Goal: Task Accomplishment & Management: Manage account settings

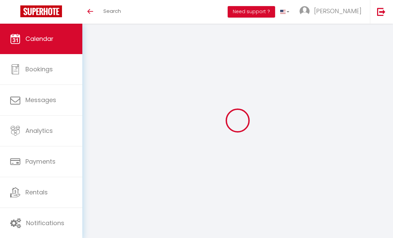
select select
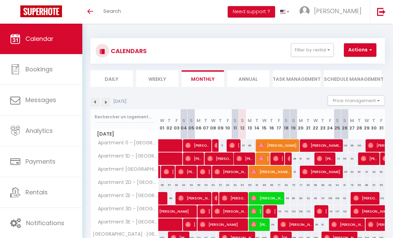
scroll to position [34, 0]
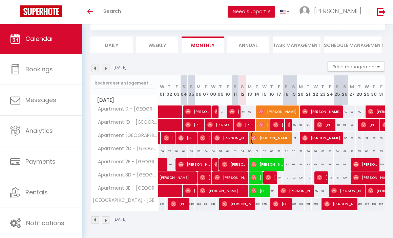
click at [259, 138] on span "[PERSON_NAME] wants" at bounding box center [271, 138] width 40 height 13
select select "OK"
select select "0"
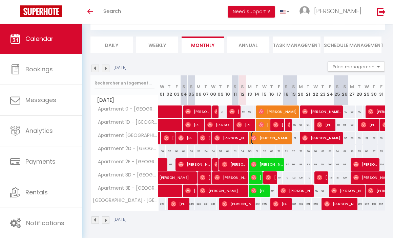
select select "1"
select select
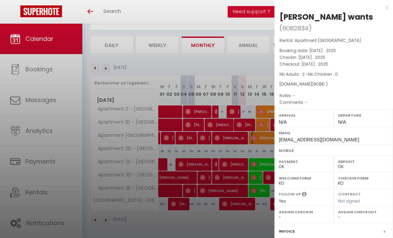
scroll to position [71, 0]
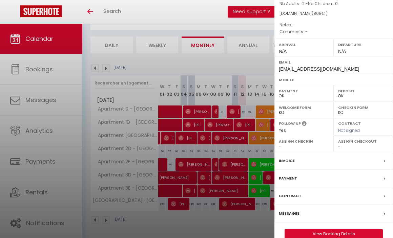
click at [294, 193] on label "Contract" at bounding box center [290, 196] width 23 height 7
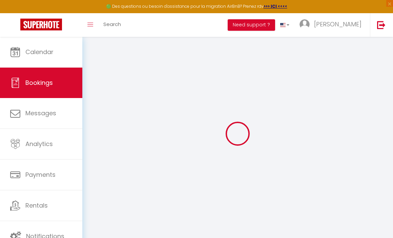
select select
checkbox input "false"
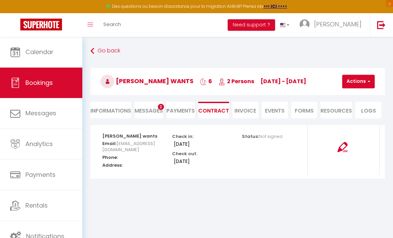
click at [148, 108] on span "Messages" at bounding box center [148, 111] width 28 height 8
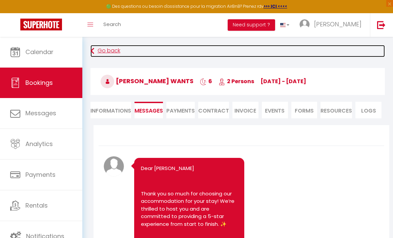
click at [106, 49] on link "Go back" at bounding box center [237, 51] width 294 height 12
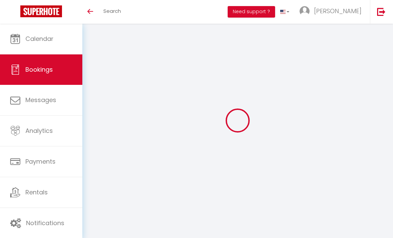
select select
checkbox input "false"
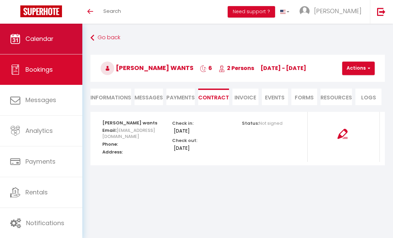
click at [32, 38] on span "Calendar" at bounding box center [39, 39] width 28 height 8
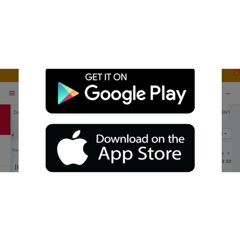
scroll to position [44, 0]
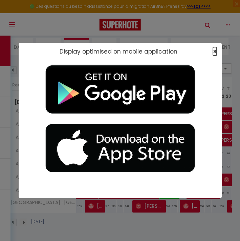
click at [216, 51] on span "×" at bounding box center [215, 51] width 4 height 8
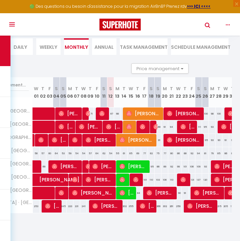
scroll to position [0, 44]
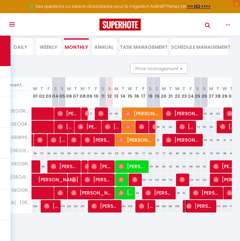
click at [204, 206] on span "[PERSON_NAME]" at bounding box center [199, 205] width 29 height 13
select select "OK"
select select "0"
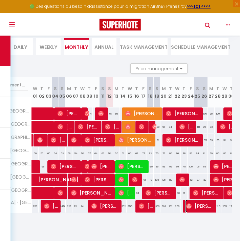
select select "1"
select select
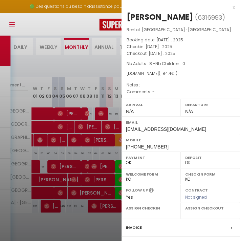
click at [233, 8] on div "x" at bounding box center [178, 7] width 113 height 8
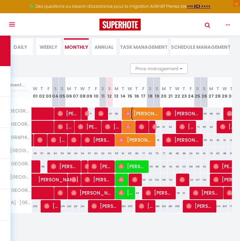
click at [136, 110] on span at bounding box center [133, 113] width 5 height 13
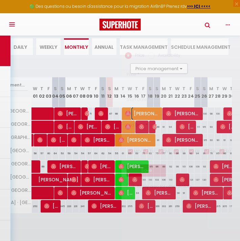
type input "80"
type input "[DATE]"
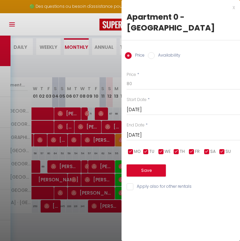
click at [233, 8] on div "x" at bounding box center [178, 7] width 113 height 8
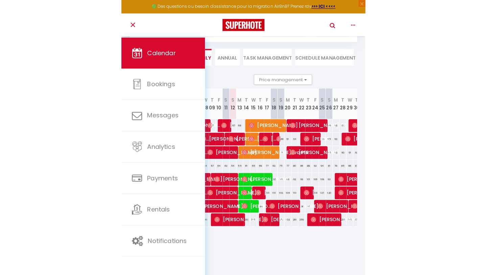
scroll to position [37, 0]
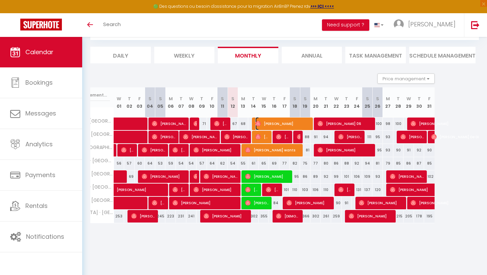
click at [262, 125] on span "[PERSON_NAME]" at bounding box center [284, 123] width 56 height 13
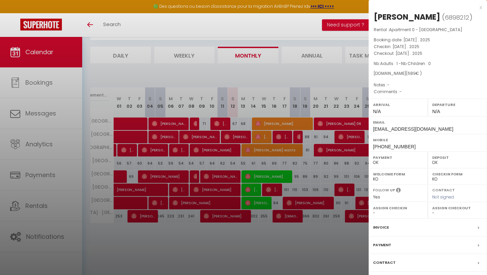
click at [262, 125] on div at bounding box center [243, 137] width 487 height 275
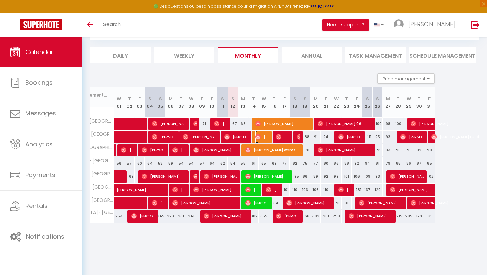
click at [261, 139] on img at bounding box center [258, 136] width 5 height 5
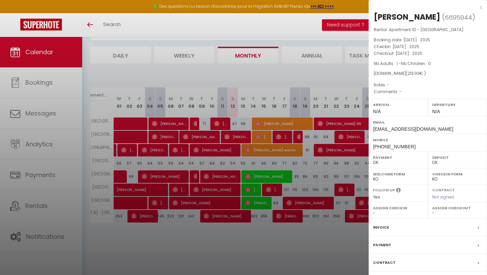
click at [254, 150] on div at bounding box center [243, 137] width 487 height 275
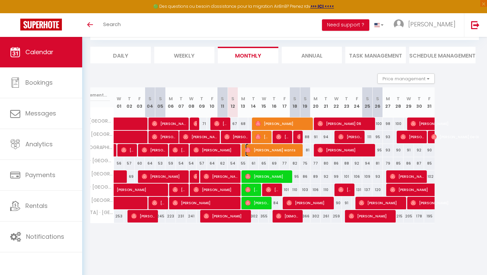
click at [254, 150] on span "[PERSON_NAME] wants" at bounding box center [273, 150] width 56 height 13
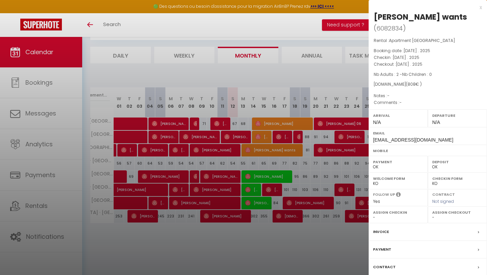
click at [253, 153] on div at bounding box center [243, 137] width 487 height 275
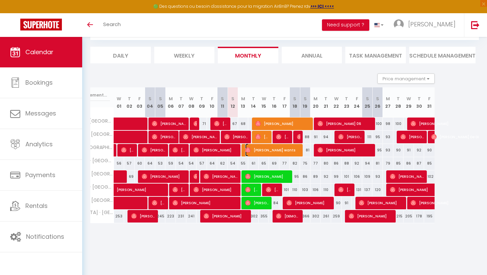
click at [266, 149] on span "[PERSON_NAME] wants" at bounding box center [273, 150] width 56 height 13
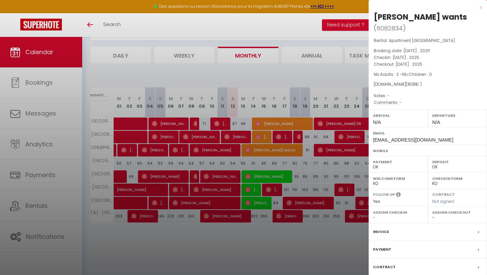
click at [389, 238] on label "Contract" at bounding box center [384, 266] width 23 height 7
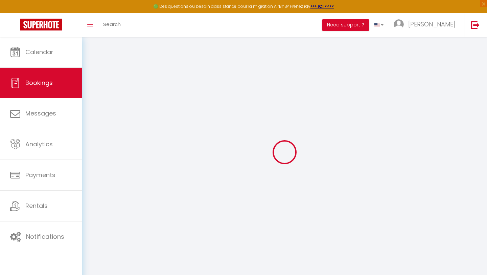
select select
checkbox input "false"
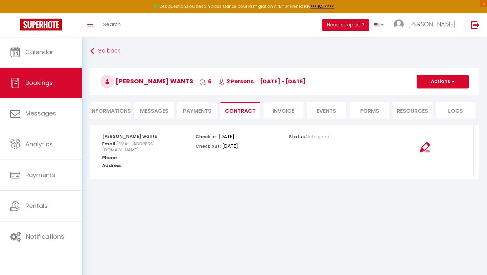
click at [157, 109] on span "Messages" at bounding box center [154, 111] width 28 height 8
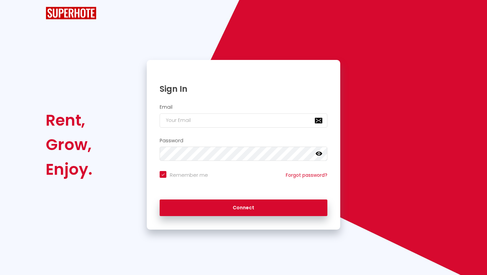
checkbox input "true"
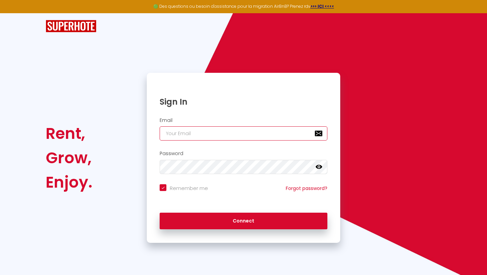
click at [191, 136] on input "email" at bounding box center [244, 133] width 168 height 14
type input "r"
checkbox input "true"
type input "ra"
checkbox input "true"
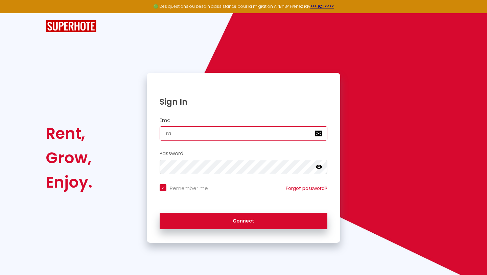
type input "rac"
checkbox input "true"
type input "rach"
checkbox input "true"
type input "rache"
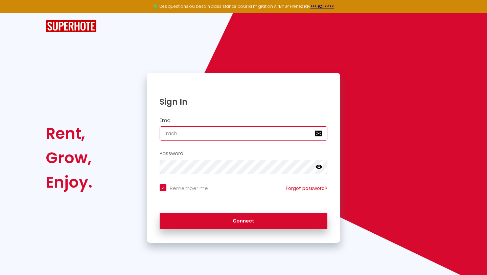
checkbox input "true"
type input "[PERSON_NAME]"
checkbox input "true"
type input "[PERSON_NAME]"
checkbox input "true"
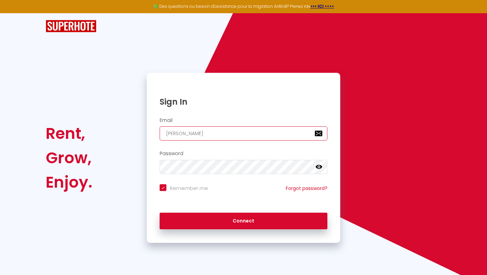
type input "rachelse"
checkbox input "true"
type input "[PERSON_NAME]"
checkbox input "true"
type input "rachelsenb"
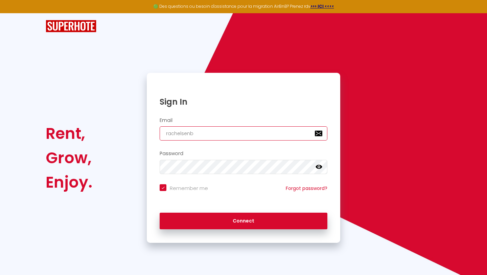
checkbox input "true"
type input "rachelsenba"
checkbox input "true"
type input "rachelsenban"
checkbox input "true"
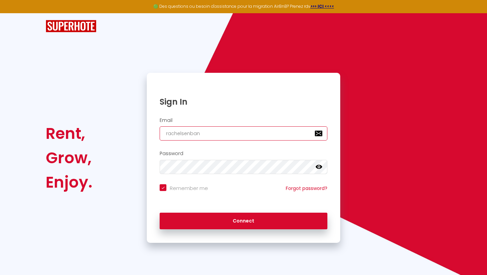
type input "rachelsenbanj"
checkbox input "true"
type input "rachelsenbanjo"
checkbox input "true"
type input "rachelsenbanjo@"
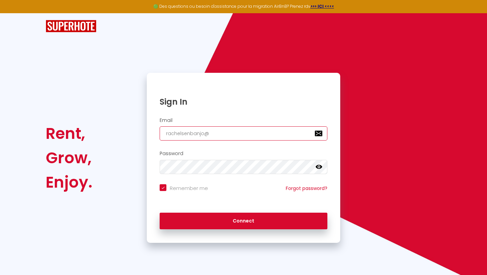
checkbox input "true"
type input "rachelsenbanjo@g"
checkbox input "true"
type input "rachelsenbanjo@gm"
checkbox input "true"
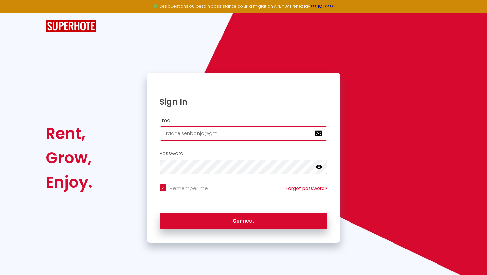
type input "rachelsenbanjo@gma"
checkbox input "true"
type input "rachelsenbanjo@gmai"
checkbox input "true"
type input "[EMAIL_ADDRESS]"
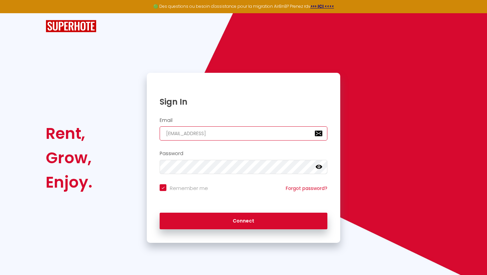
checkbox input "true"
type input "[EMAIL_ADDRESS]."
checkbox input "true"
type input "rachelsenbanjo@gmail.c"
checkbox input "true"
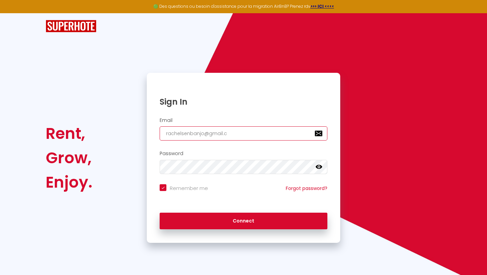
type input "[EMAIL_ADDRESS][DOMAIN_NAME]"
checkbox input "true"
type input "[EMAIL_ADDRESS][DOMAIN_NAME]"
checkbox input "true"
type input "[EMAIL_ADDRESS][DOMAIN_NAME]"
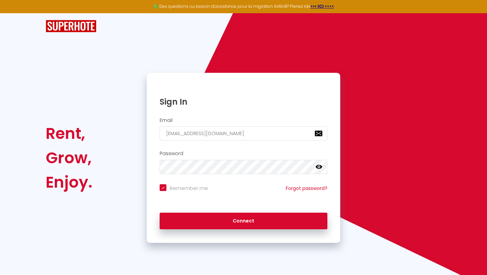
click at [318, 168] on icon at bounding box center [319, 167] width 7 height 4
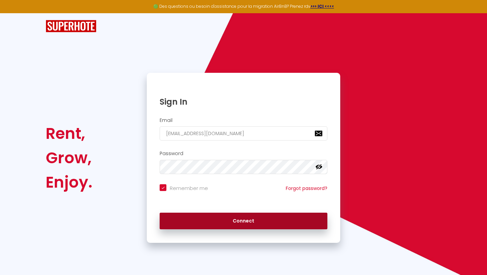
click at [235, 222] on button "Connect" at bounding box center [244, 221] width 168 height 17
checkbox input "true"
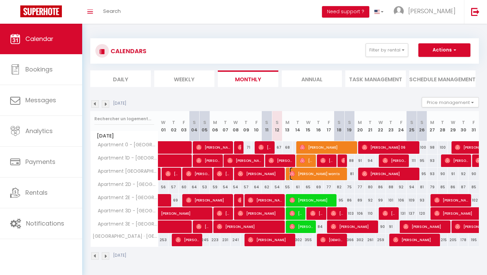
click at [305, 174] on span "[PERSON_NAME] wants" at bounding box center [318, 173] width 56 height 13
select select "OK"
select select "0"
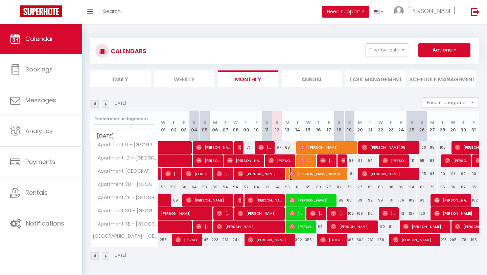
select select "1"
select select
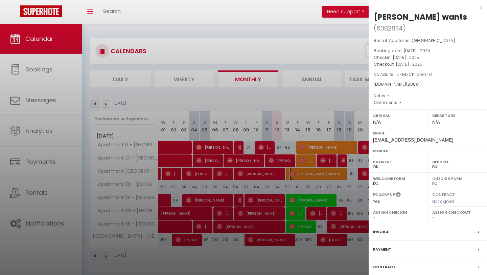
scroll to position [24, 0]
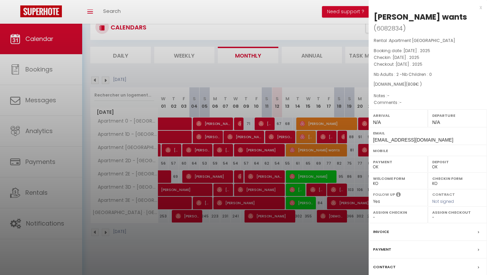
click at [386, 238] on div "Contract" at bounding box center [428, 267] width 118 height 18
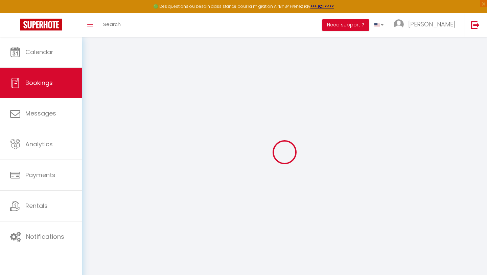
select select
checkbox input "false"
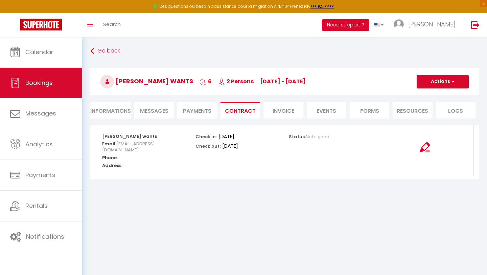
click at [153, 109] on span "Messages" at bounding box center [154, 111] width 28 height 8
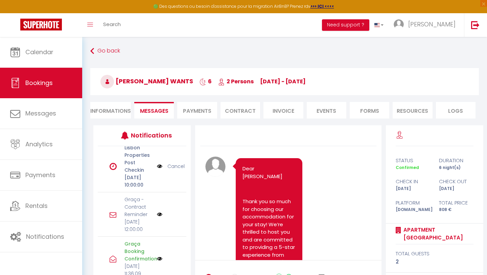
scroll to position [184, 0]
click at [161, 212] on img at bounding box center [159, 214] width 5 height 5
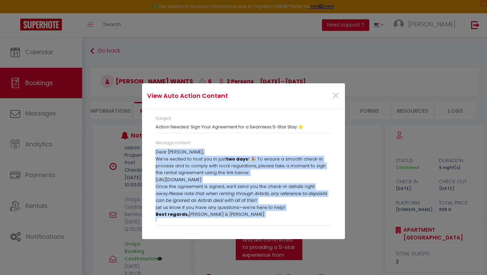
scroll to position [3, 0]
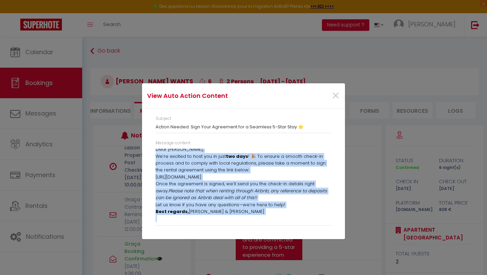
drag, startPoint x: 156, startPoint y: 152, endPoint x: 224, endPoint y: 221, distance: 97.2
click at [224, 221] on div "Dear [PERSON_NAME], We’re excited to host you in just two days ! 🎉 To ensure a …" at bounding box center [244, 185] width 176 height 73
copy div "Dear [PERSON_NAME], We’re excited to host you in just two days ! 🎉 To ensure a …"
click at [335, 94] on span "×" at bounding box center [336, 96] width 8 height 20
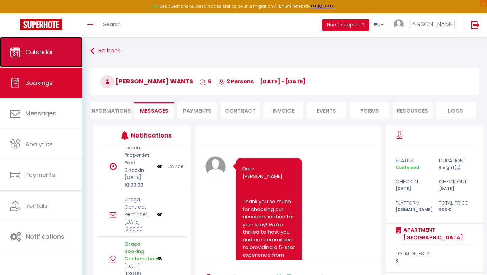
click at [26, 57] on link "Calendar" at bounding box center [41, 52] width 82 height 30
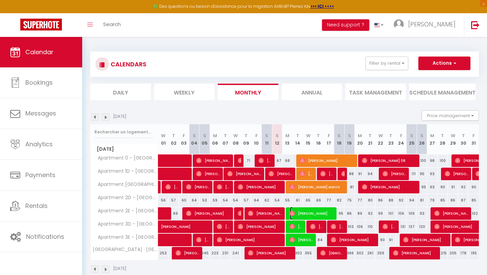
click at [292, 213] on img at bounding box center [292, 213] width 5 height 5
select select "OK"
select select "0"
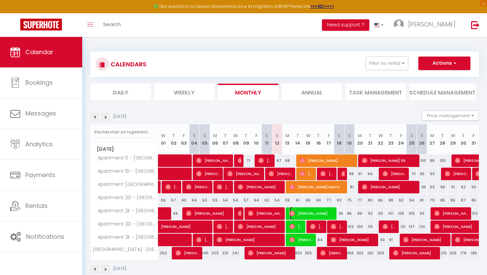
select select "1"
select select
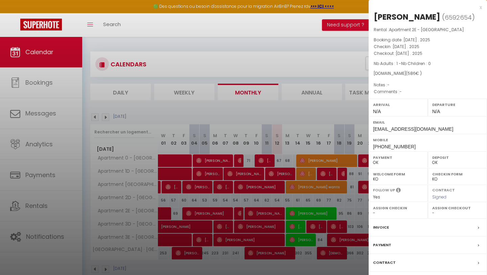
click at [392, 7] on div "x" at bounding box center [425, 7] width 113 height 8
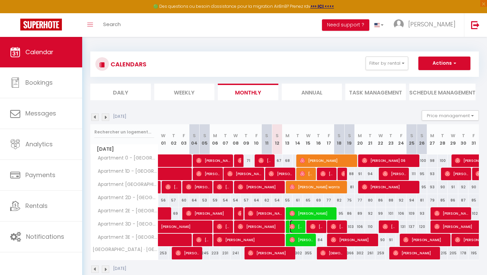
click at [293, 226] on img at bounding box center [292, 226] width 5 height 5
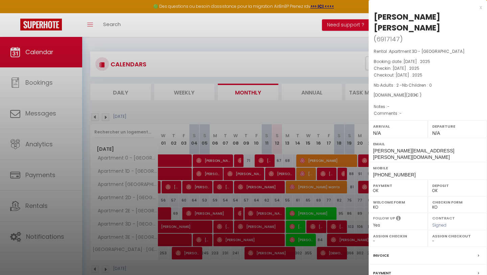
click at [392, 7] on div "x" at bounding box center [425, 7] width 113 height 8
